Goal: Task Accomplishment & Management: Manage account settings

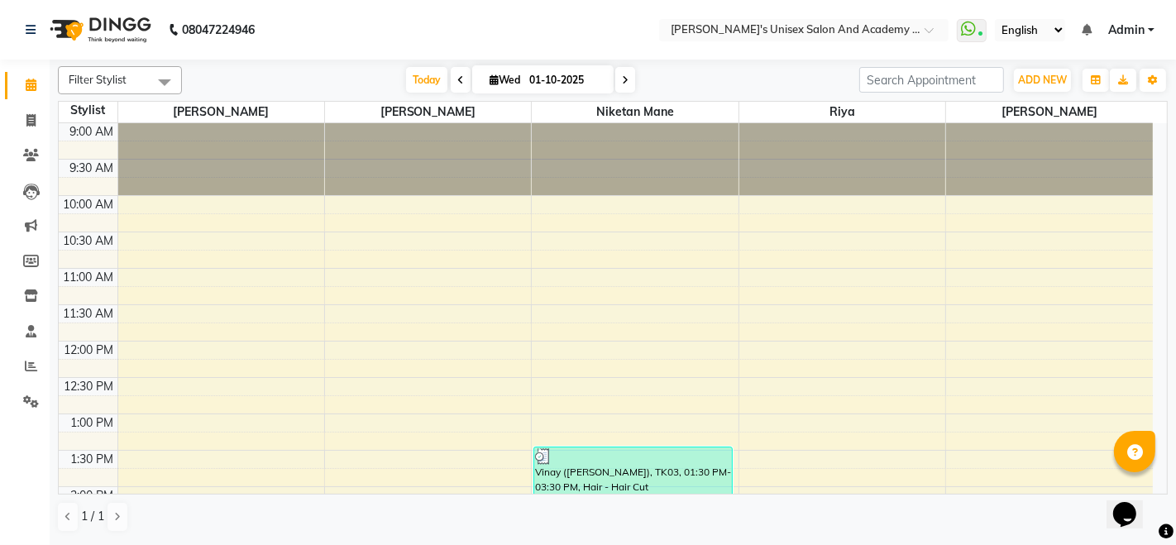
scroll to position [635, 0]
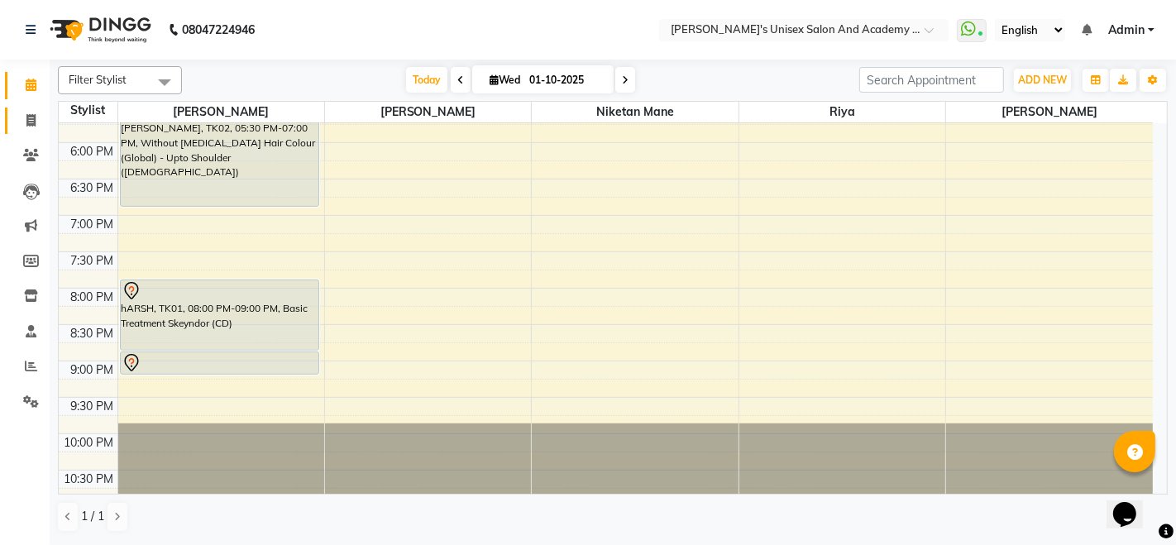
click at [34, 122] on icon at bounding box center [30, 120] width 9 height 12
select select "665"
select select "service"
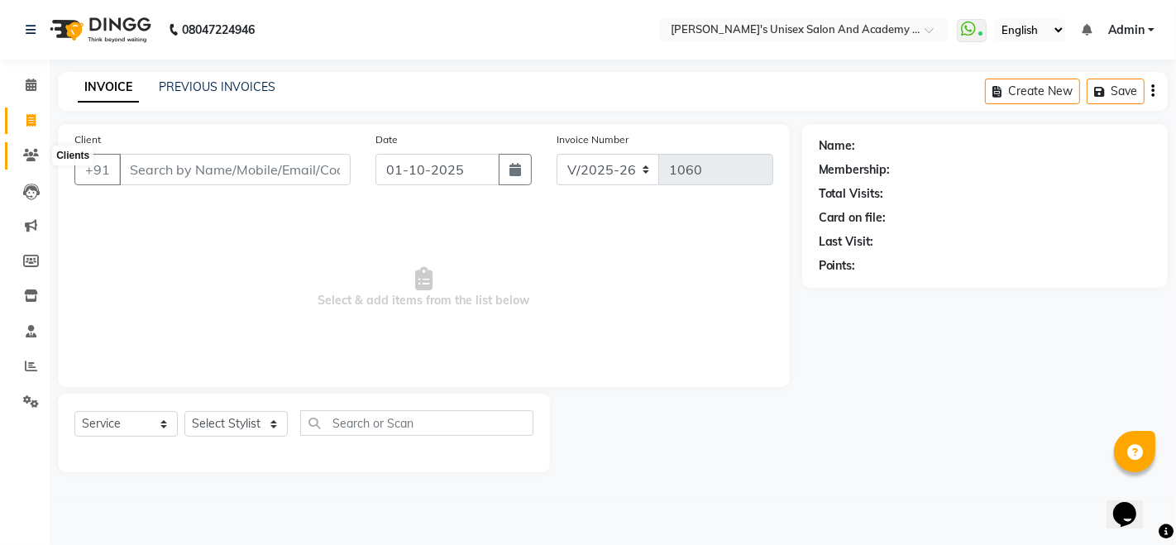
drag, startPoint x: 31, startPoint y: 153, endPoint x: 36, endPoint y: 164, distance: 11.5
click at [31, 155] on icon at bounding box center [31, 155] width 16 height 12
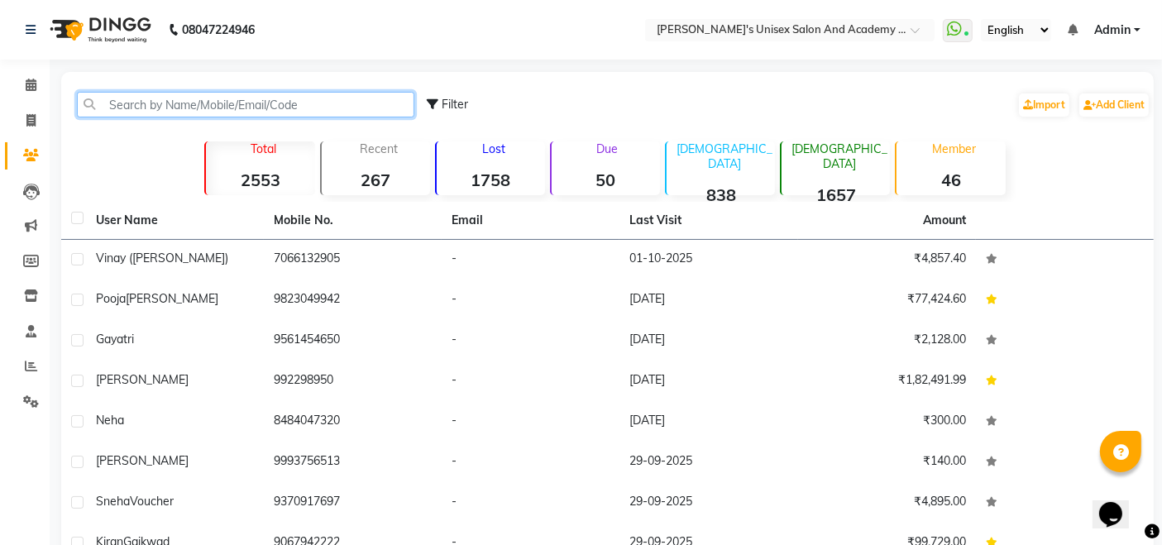
click at [167, 101] on input "text" at bounding box center [246, 105] width 338 height 26
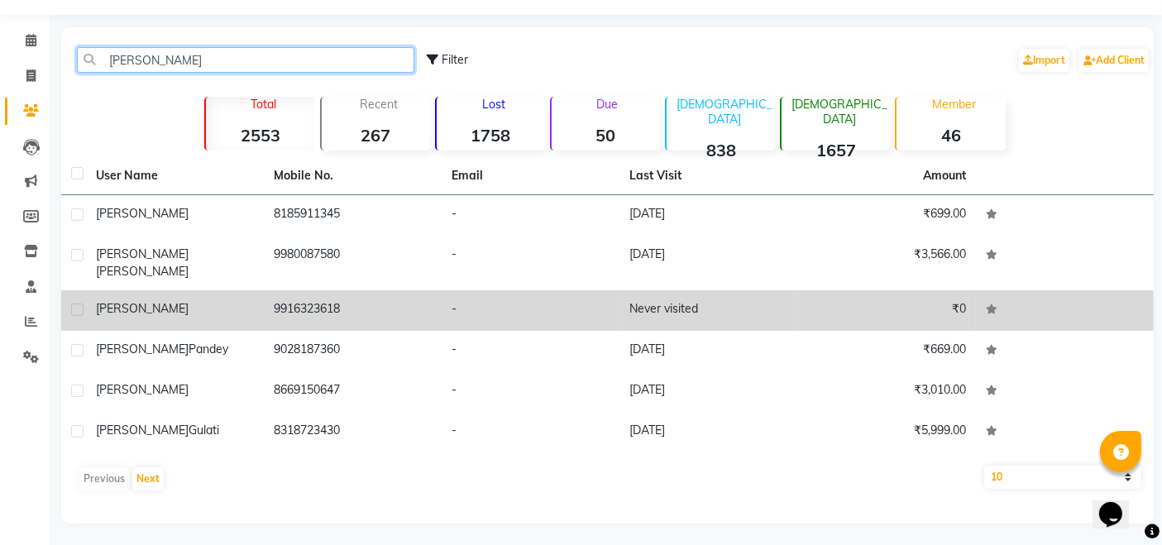
scroll to position [47, 0]
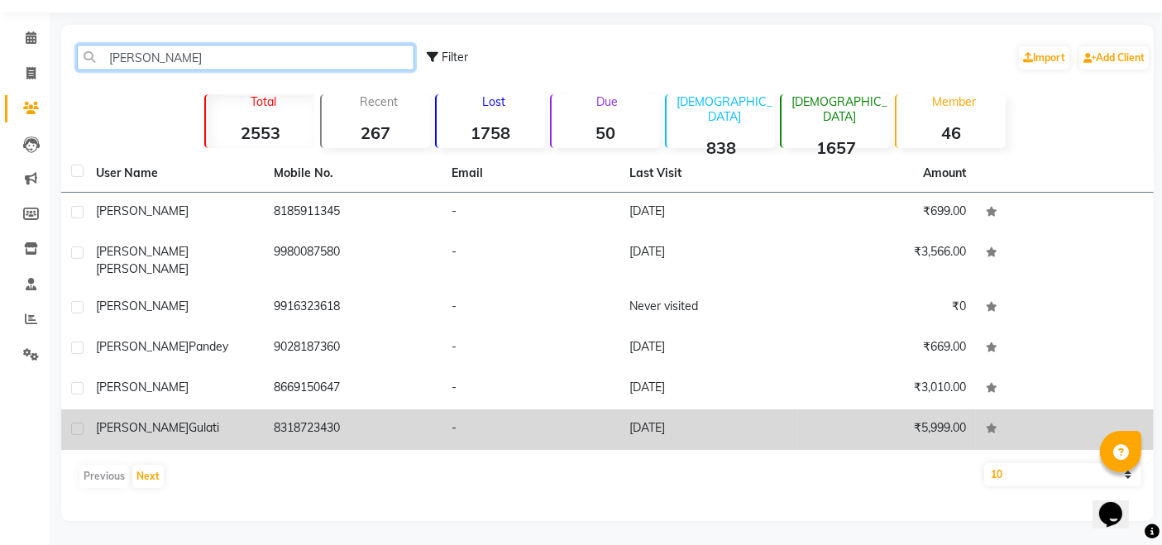
type input "[PERSON_NAME]"
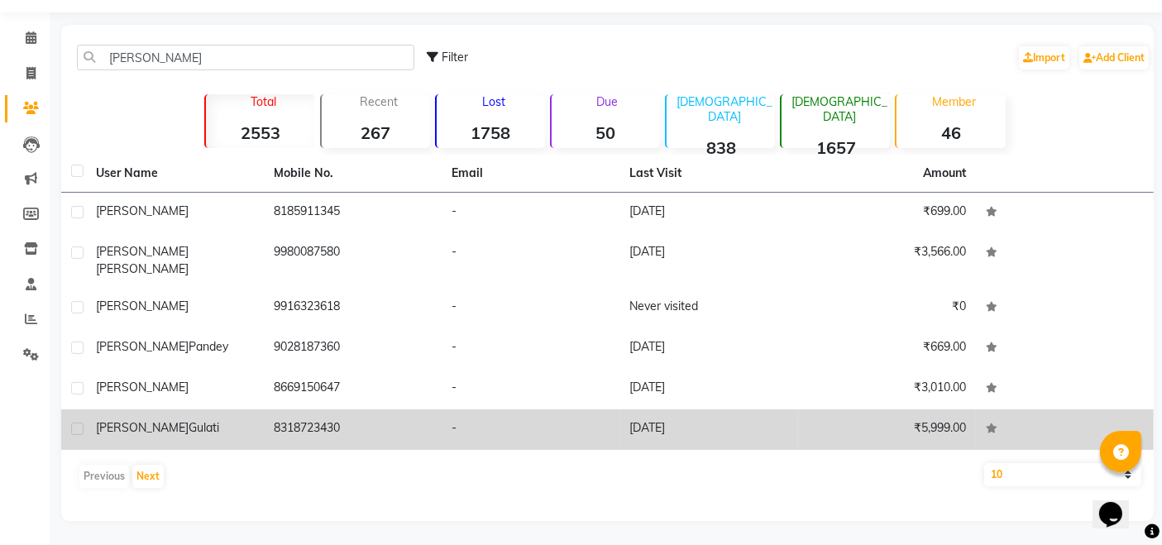
click at [321, 418] on td "8318723430" at bounding box center [353, 429] width 178 height 41
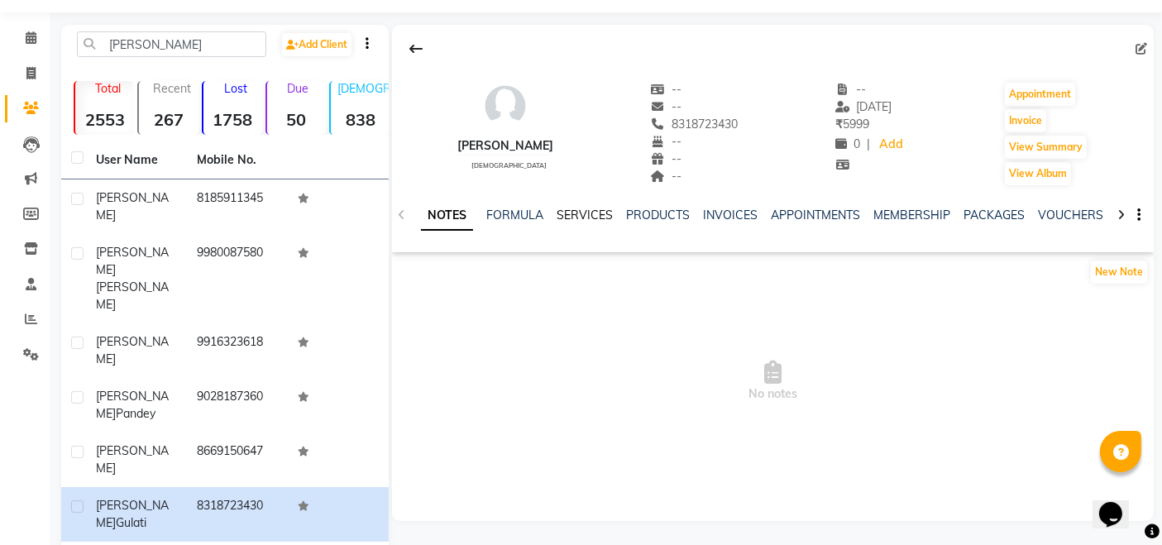
click at [596, 213] on link "SERVICES" at bounding box center [585, 215] width 56 height 15
